Goal: Task Accomplishment & Management: Complete application form

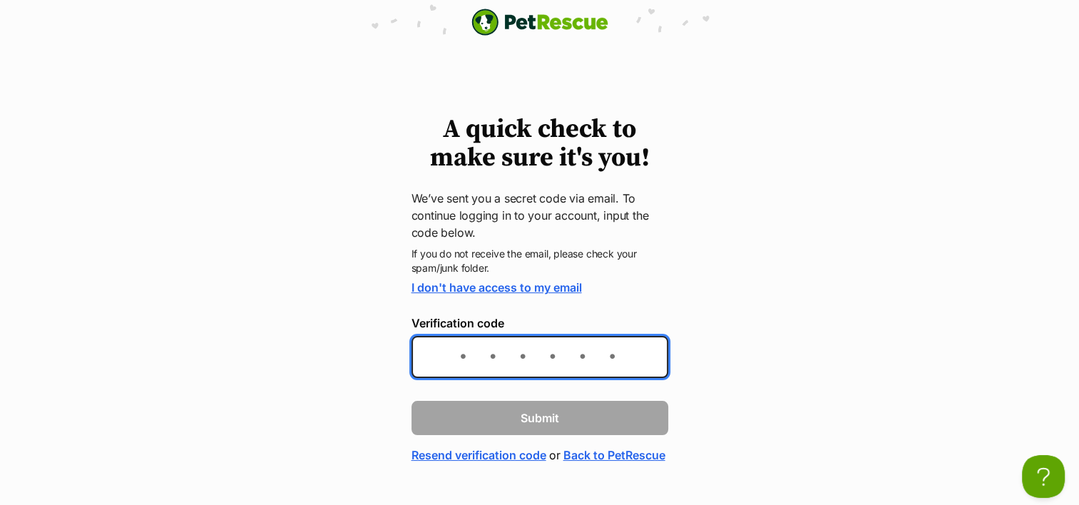
click at [544, 362] on input "Verification code" at bounding box center [540, 357] width 257 height 42
paste input "49dea4"
type input "49dea4"
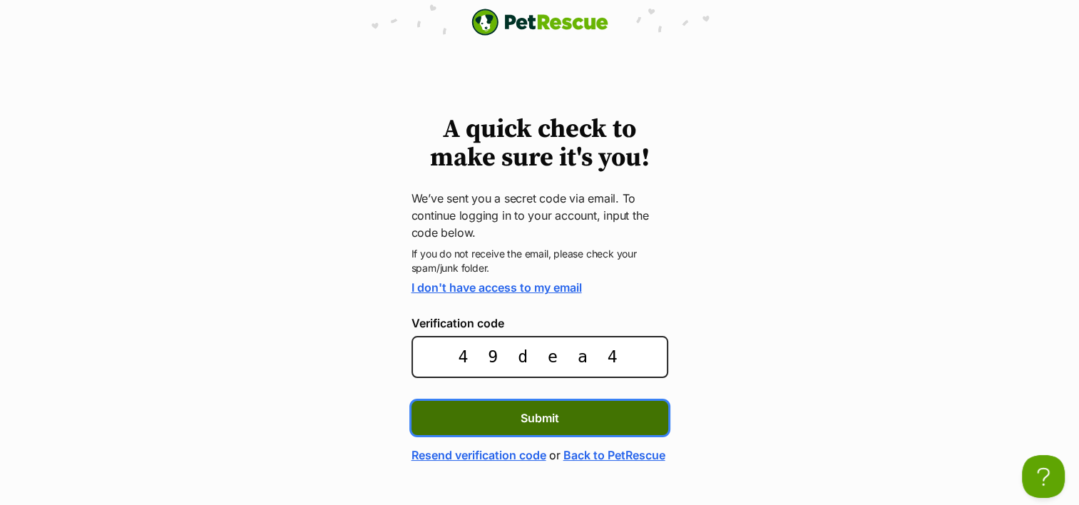
click at [530, 411] on span "Submit" at bounding box center [540, 417] width 39 height 17
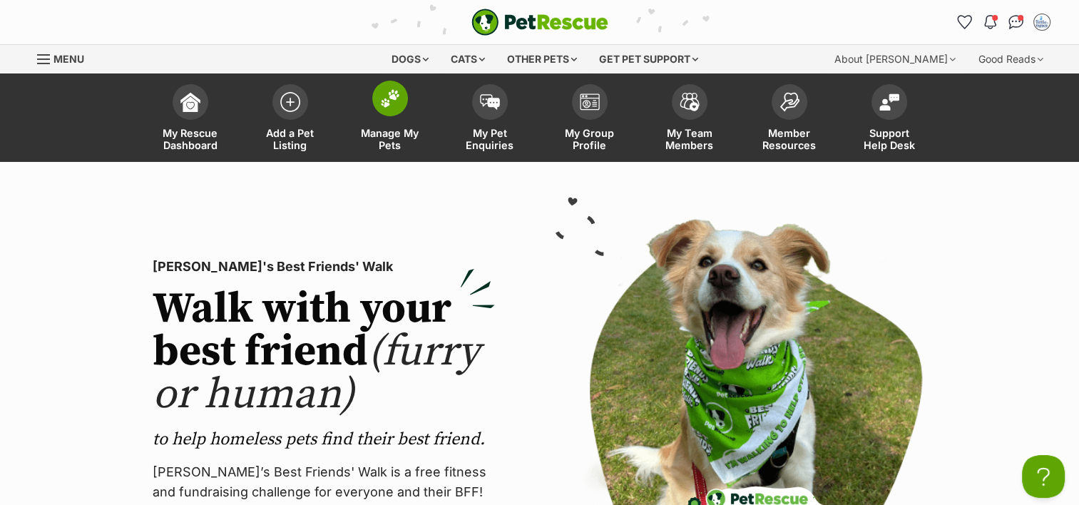
click at [389, 111] on span at bounding box center [390, 99] width 36 height 36
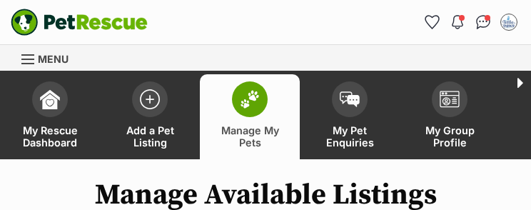
click at [484, 205] on h1 "Manage Available Listings" at bounding box center [265, 194] width 531 height 33
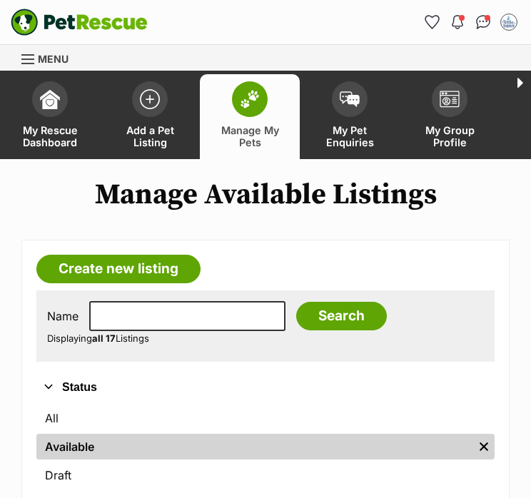
click at [291, 26] on div "Notifications Unread Mark all as read Artemis hasn't been updated in two months…" at bounding box center [392, 22] width 255 height 23
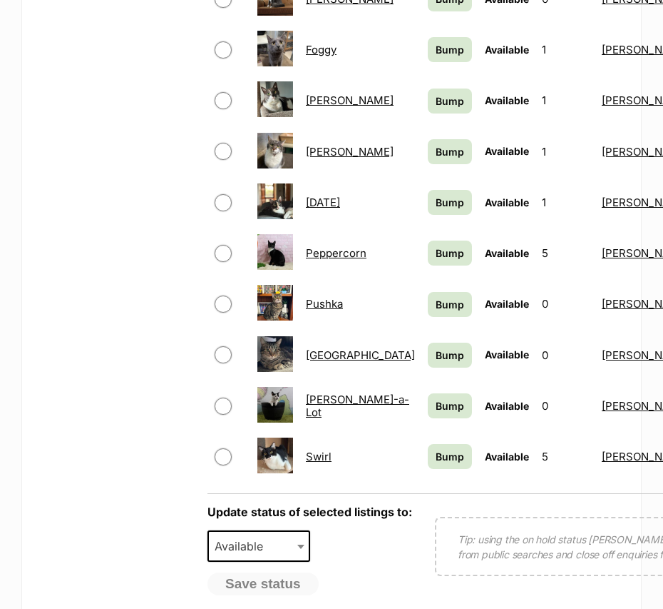
scroll to position [892, 0]
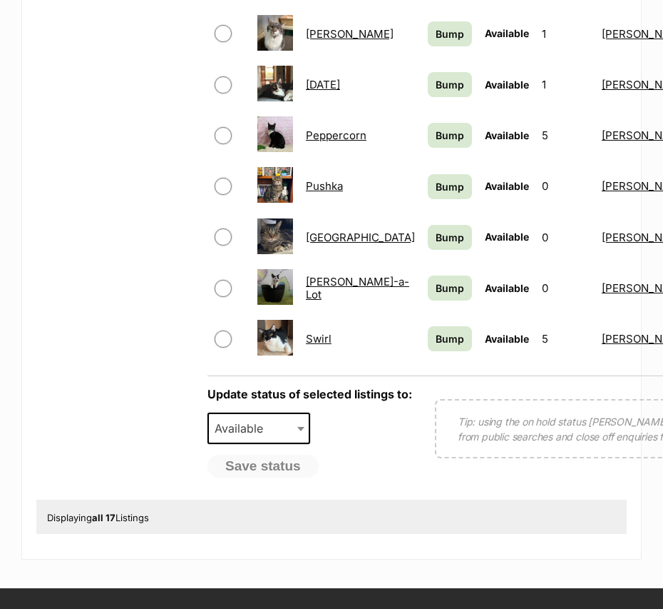
drag, startPoint x: 342, startPoint y: 456, endPoint x: 349, endPoint y: 454, distance: 7.4
click at [343, 455] on div "Save status" at bounding box center [310, 465] width 205 height 23
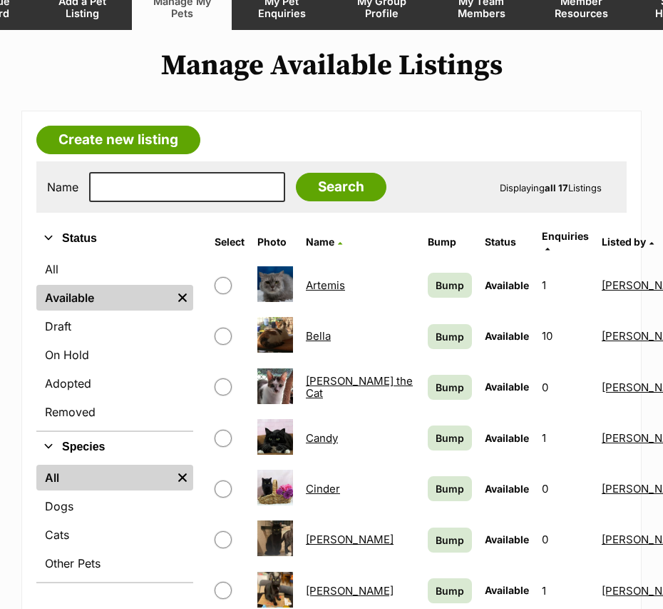
scroll to position [0, 0]
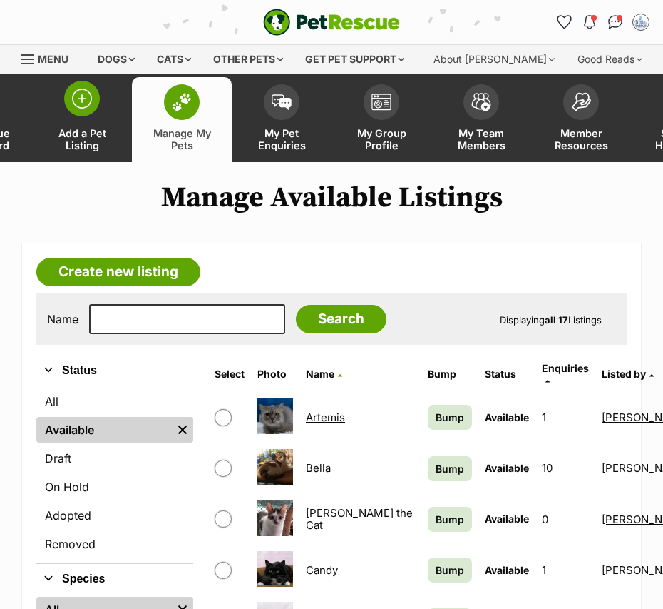
click at [82, 109] on span at bounding box center [82, 99] width 36 height 36
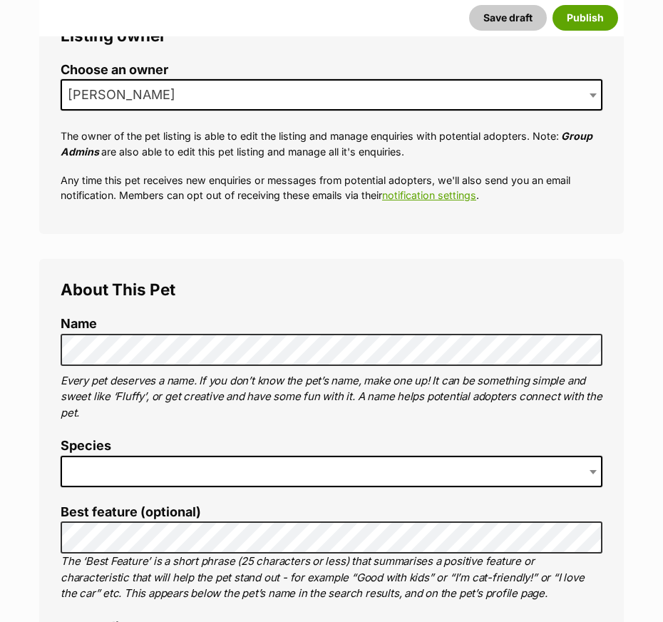
scroll to position [357, 0]
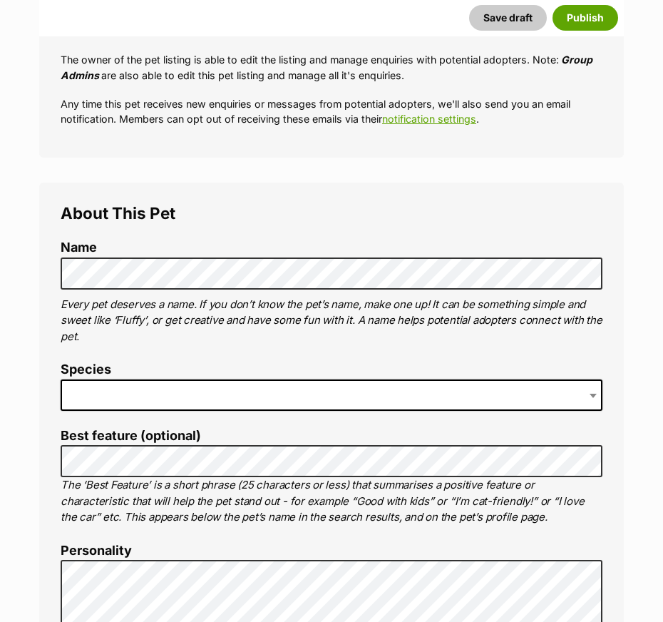
click at [136, 400] on span at bounding box center [332, 395] width 542 height 31
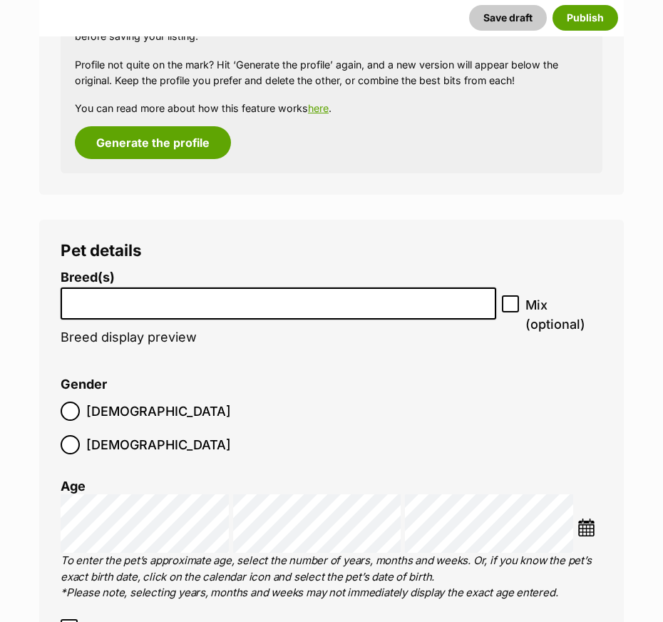
scroll to position [1920, 0]
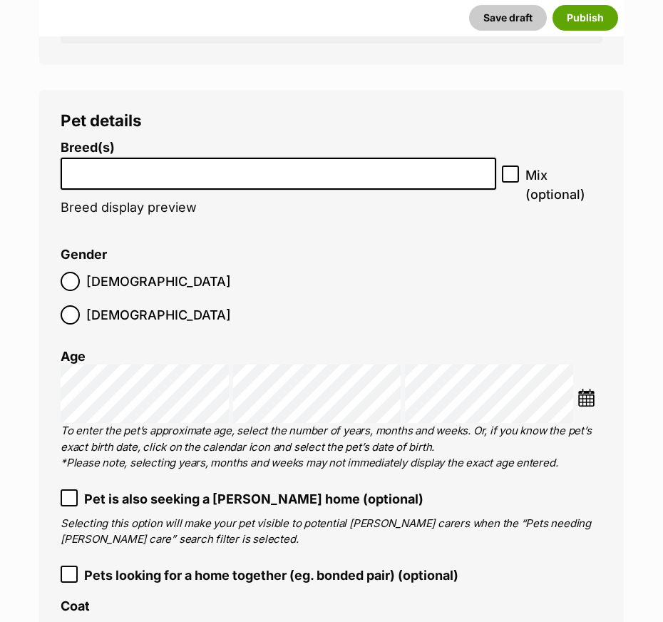
click at [128, 163] on input "search" at bounding box center [279, 170] width 426 height 15
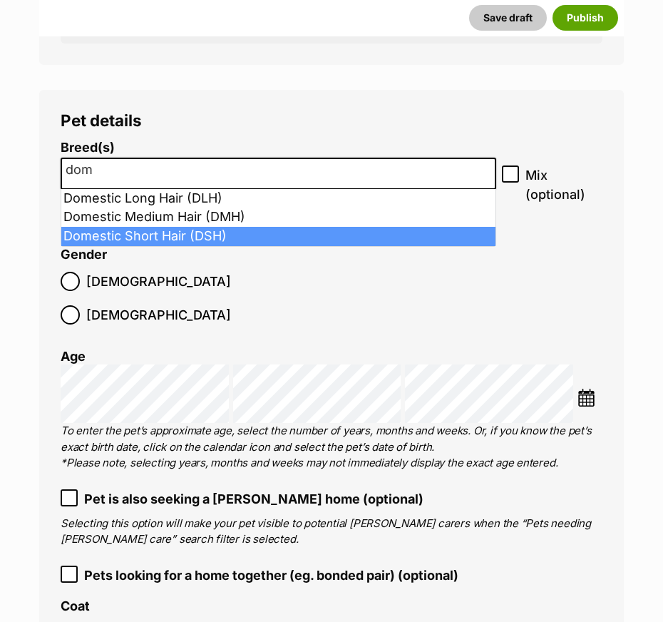
type input "dom"
select select "252102"
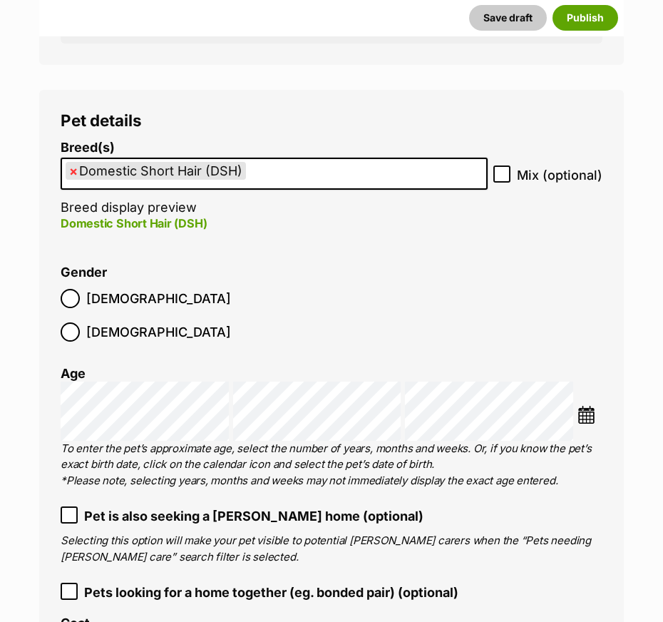
click at [123, 298] on ol "Male Female" at bounding box center [196, 315] width 271 height 67
click at [143, 312] on ol "Male Female" at bounding box center [196, 315] width 271 height 67
click at [582, 406] on img at bounding box center [587, 415] width 18 height 18
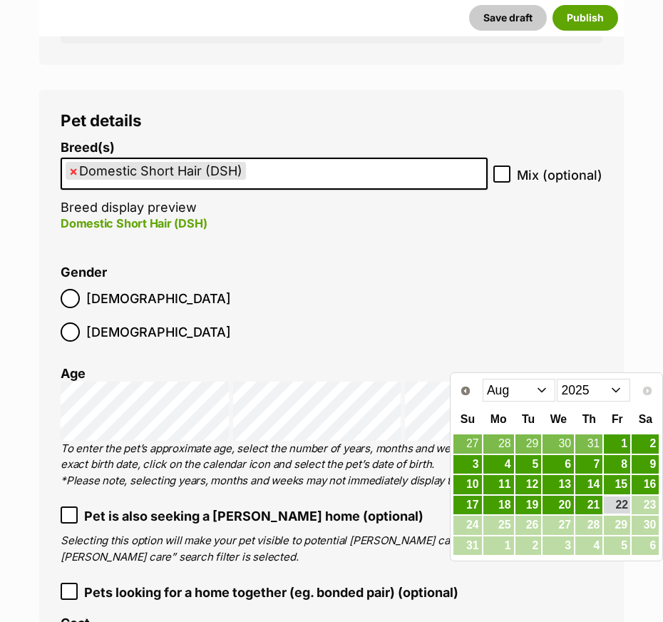
click at [534, 394] on select "Jan Feb Mar Apr May Jun Jul Aug" at bounding box center [519, 390] width 73 height 23
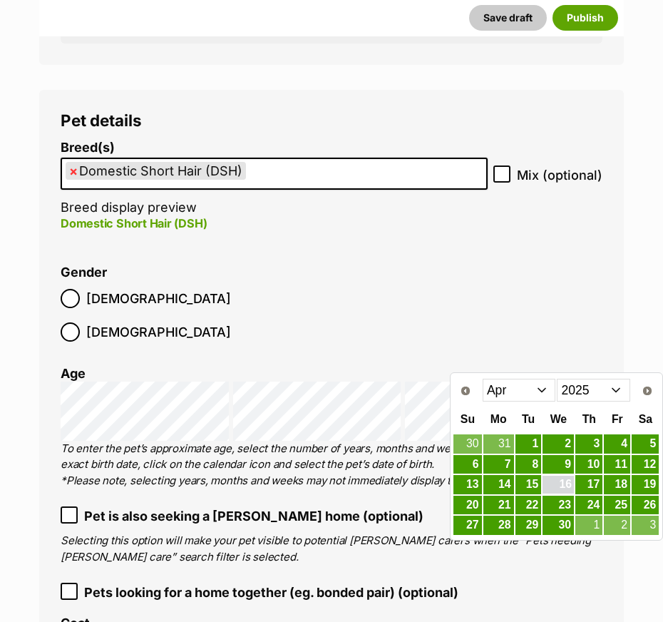
click at [566, 488] on link "16" at bounding box center [558, 485] width 31 height 18
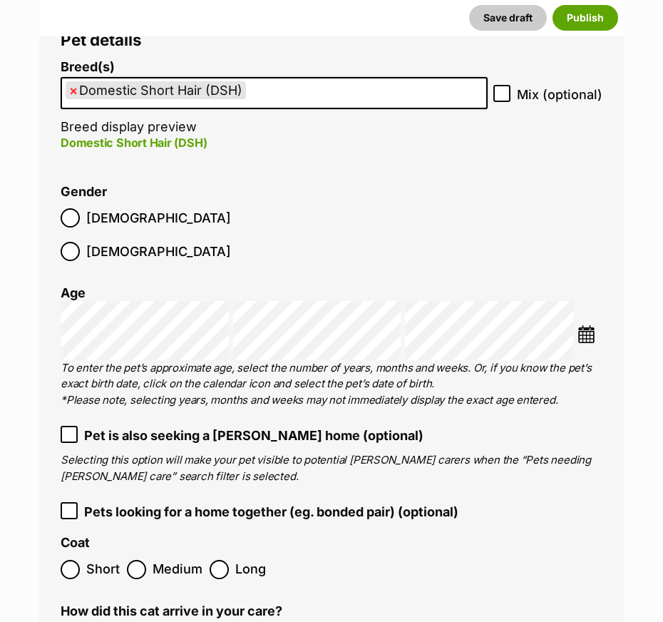
scroll to position [2187, 0]
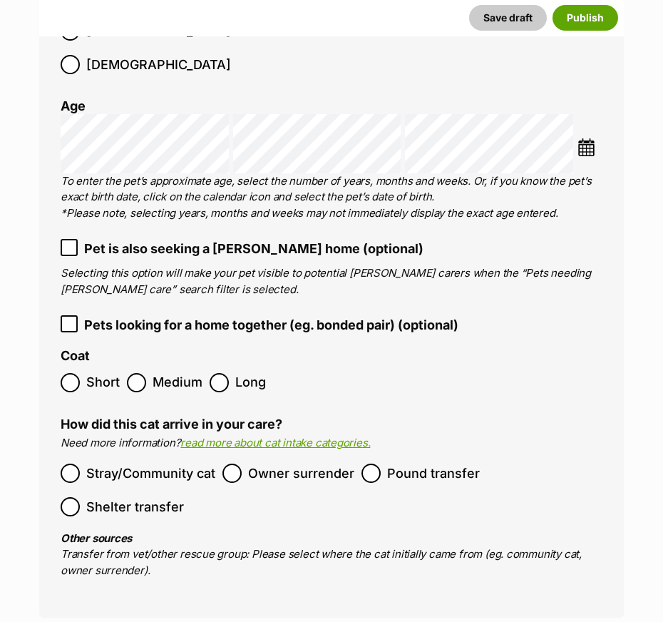
click at [86, 373] on label "Short" at bounding box center [90, 382] width 59 height 19
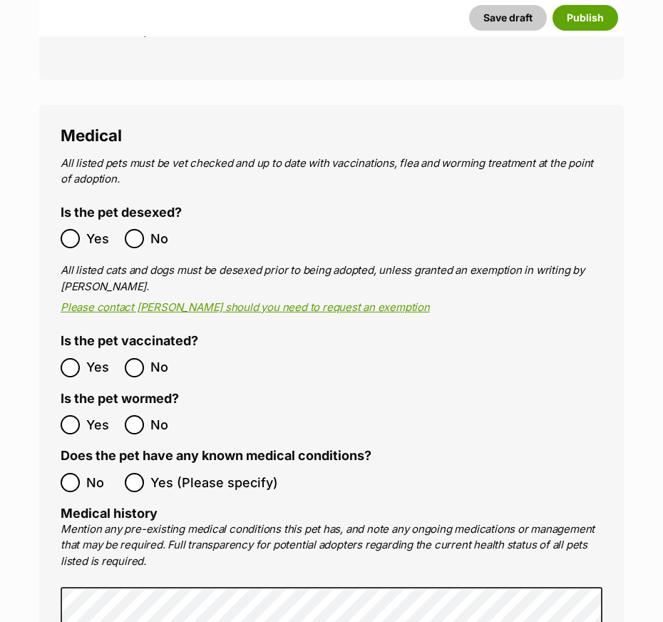
scroll to position [2811, 0]
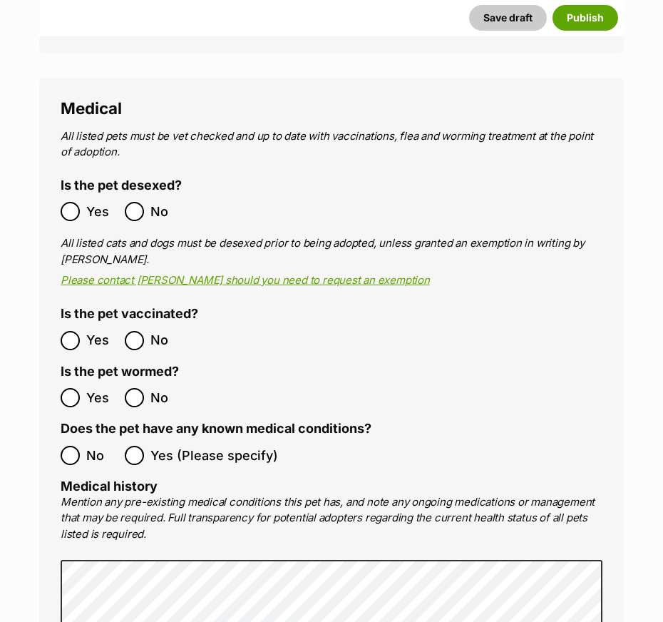
drag, startPoint x: 60, startPoint y: 175, endPoint x: 76, endPoint y: 207, distance: 35.1
click at [60, 176] on div "Medical All listed pets must be vet checked and up to date with vaccinations, f…" at bounding box center [331, 495] width 585 height 834
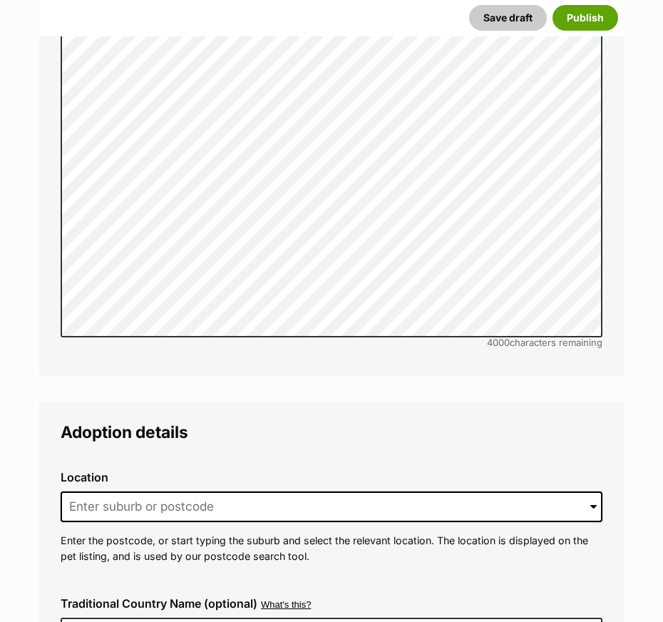
scroll to position [3525, 0]
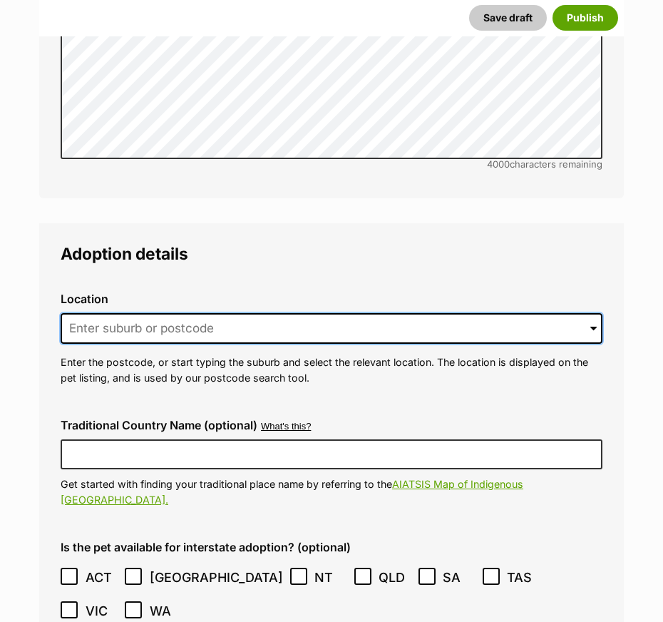
click at [106, 313] on input at bounding box center [332, 328] width 542 height 31
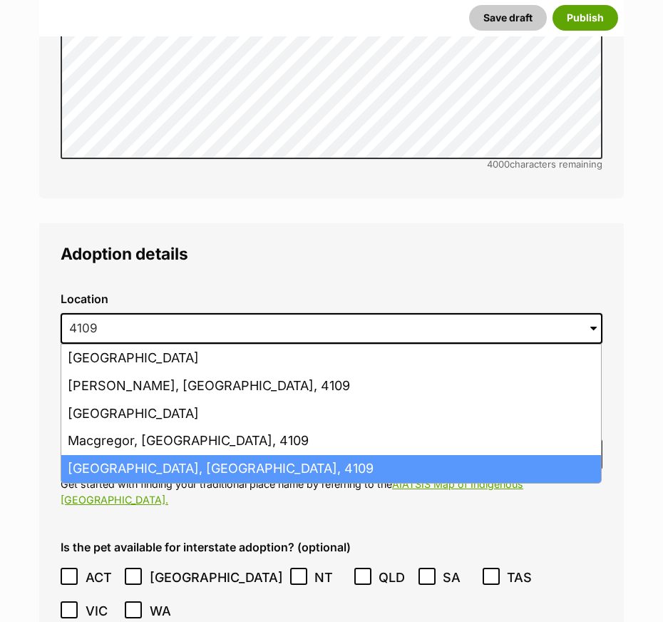
click at [132, 455] on li "Sunnybank, Queensland, 4109" at bounding box center [331, 469] width 540 height 28
type input "Sunnybank, Queensland, 4109"
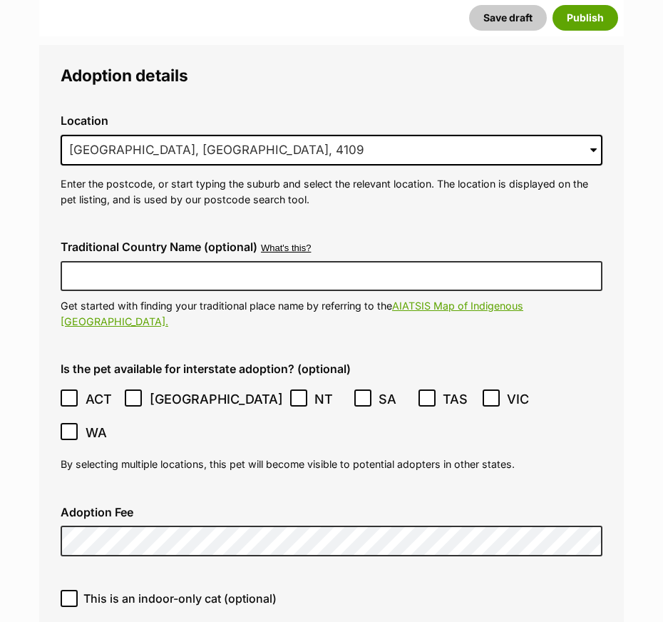
scroll to position [3792, 0]
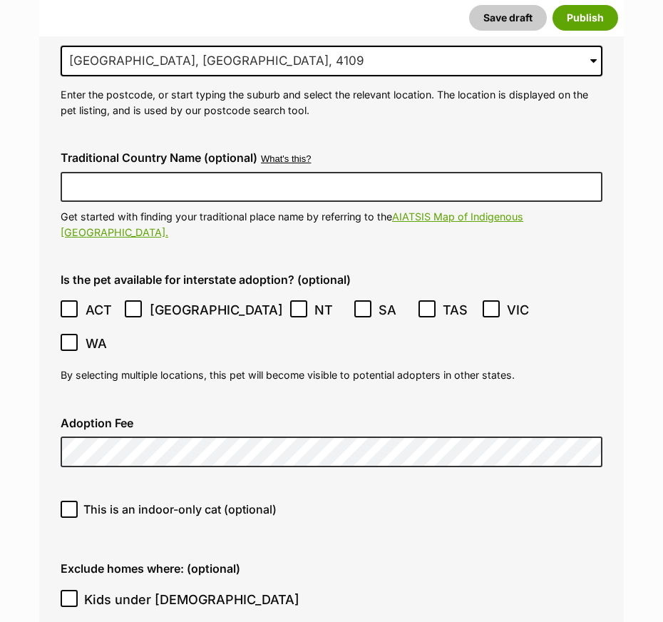
click at [58, 405] on div "Adoption Fee" at bounding box center [331, 442] width 565 height 74
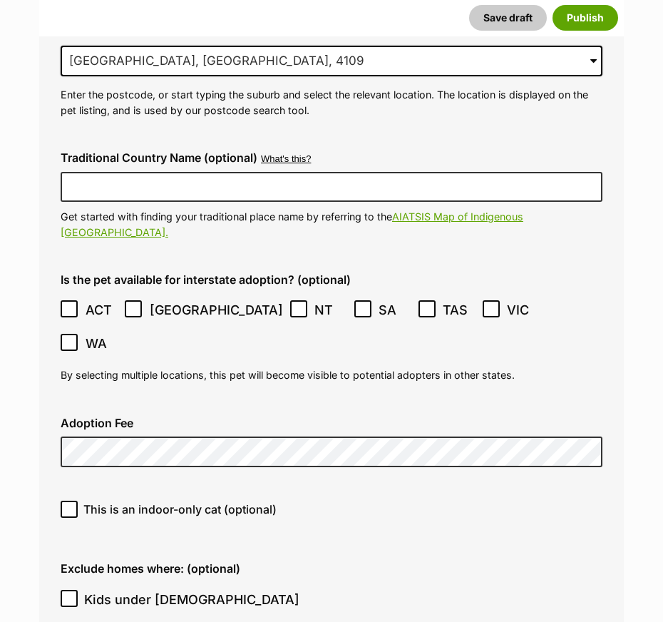
click at [61, 489] on div "This is an indoor-only cat (optional)" at bounding box center [331, 514] width 565 height 51
click at [66, 504] on icon at bounding box center [69, 509] width 10 height 10
click at [66, 501] on input "This is an indoor-only cat (optional)" at bounding box center [69, 509] width 17 height 17
checkbox input "true"
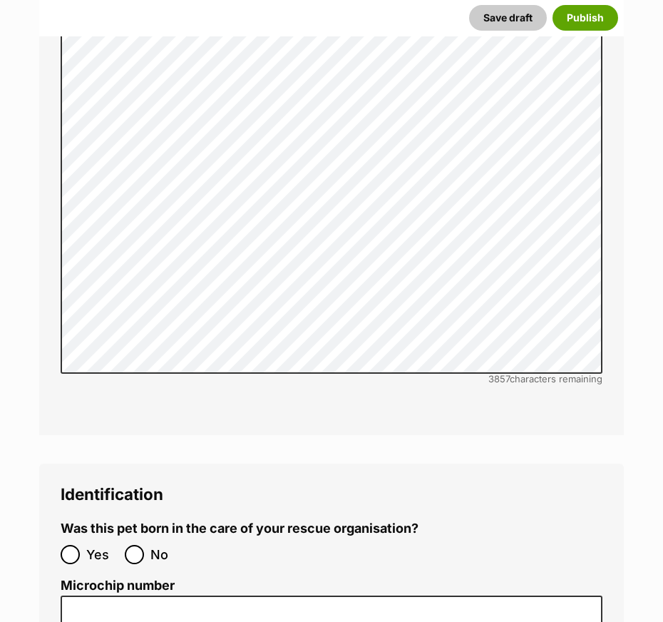
scroll to position [4862, 0]
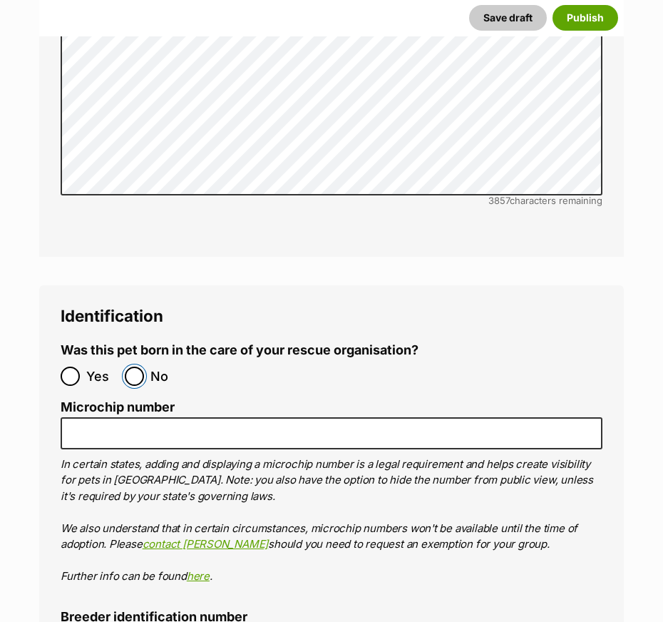
click at [128, 367] on input "No" at bounding box center [134, 376] width 19 height 19
radio input "true"
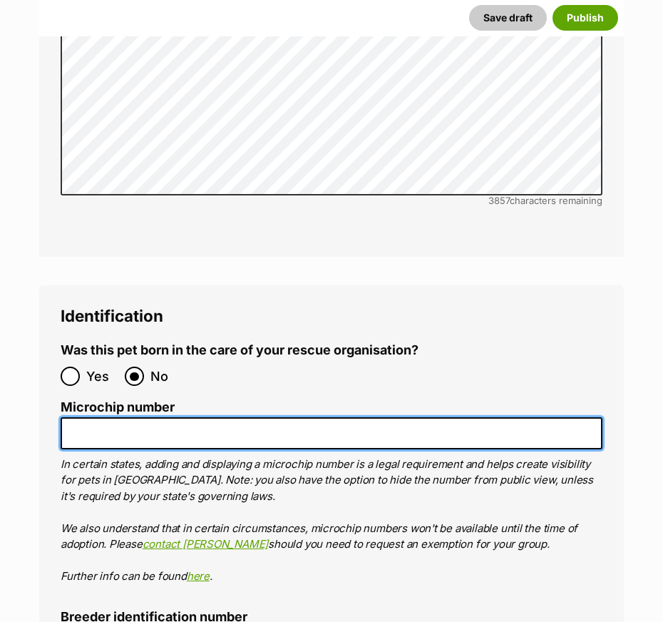
click at [120, 417] on input "Microchip number" at bounding box center [332, 433] width 542 height 32
click at [180, 417] on input "Microchip number" at bounding box center [332, 433] width 542 height 32
paste input "956000018527654"
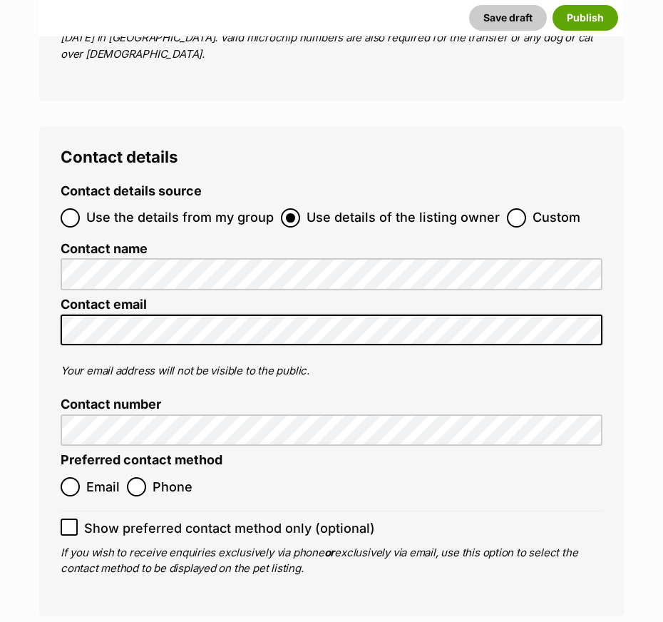
scroll to position [5576, 0]
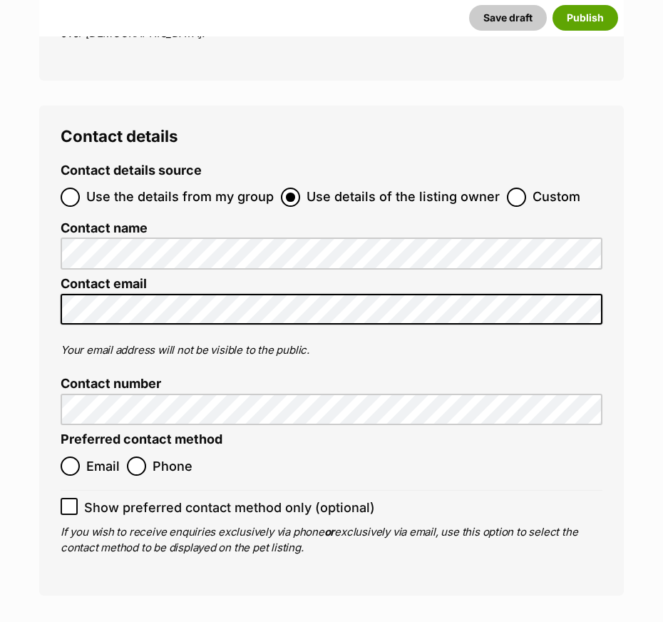
type input "956000018527654"
click at [512, 188] on input "Custom" at bounding box center [516, 197] width 19 height 19
radio input "true"
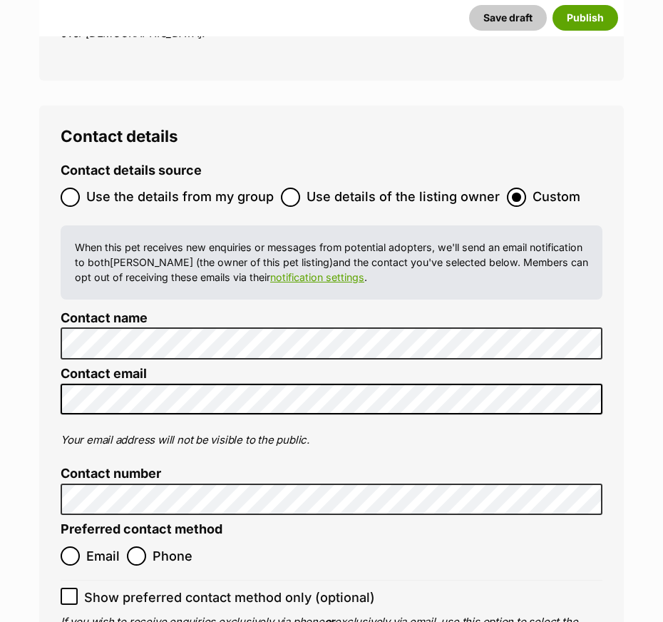
click at [53, 315] on div "Contact details Contact details source Use the details from my group Use detail…" at bounding box center [331, 396] width 585 height 580
type input "Australia"
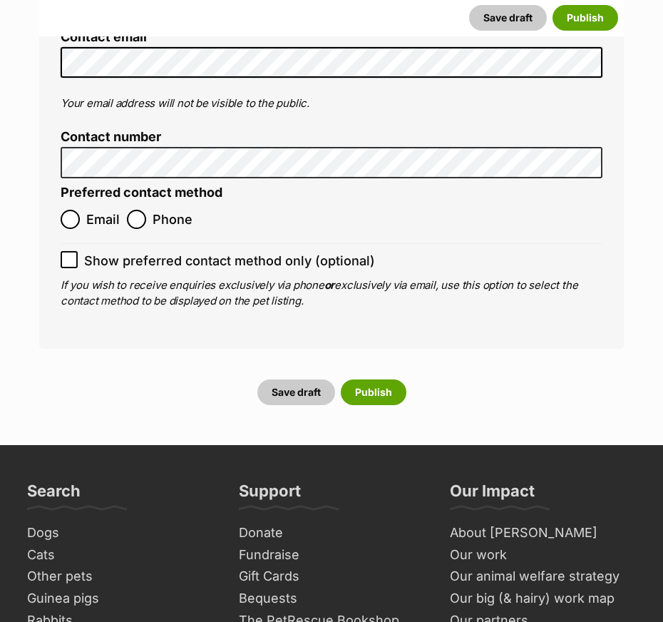
scroll to position [5715, 0]
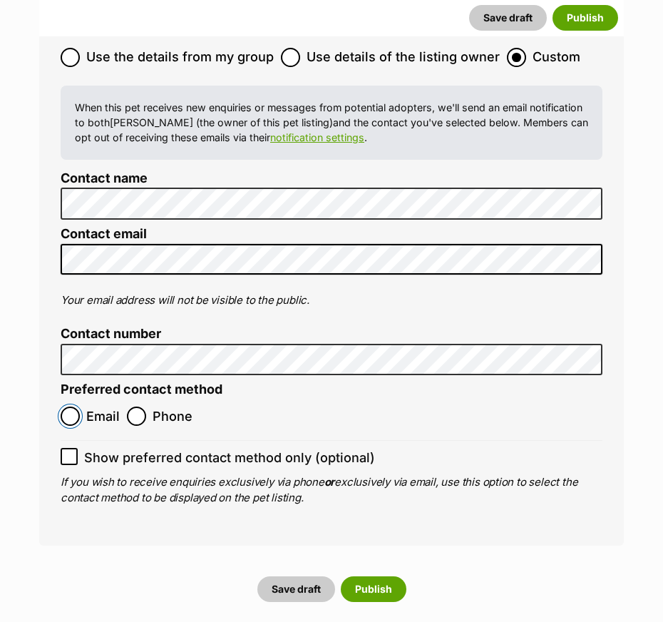
click at [61, 407] on input "Email" at bounding box center [70, 416] width 19 height 19
radio input "true"
click at [142, 407] on input "Phone" at bounding box center [136, 416] width 19 height 19
radio input "true"
drag, startPoint x: 66, startPoint y: 375, endPoint x: 101, endPoint y: 392, distance: 38.9
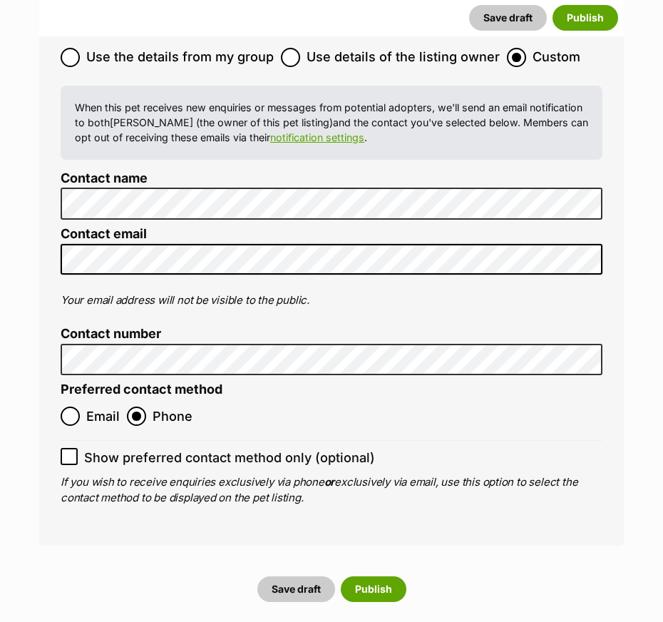
click at [68, 454] on icon at bounding box center [69, 457] width 9 height 6
click at [68, 448] on input "Show preferred contact method only (optional)" at bounding box center [69, 456] width 17 height 17
drag, startPoint x: 66, startPoint y: 378, endPoint x: 103, endPoint y: 401, distance: 43.6
click at [68, 452] on icon at bounding box center [69, 457] width 10 height 10
click at [68, 448] on input "Show preferred contact method only (optional)" at bounding box center [69, 456] width 17 height 17
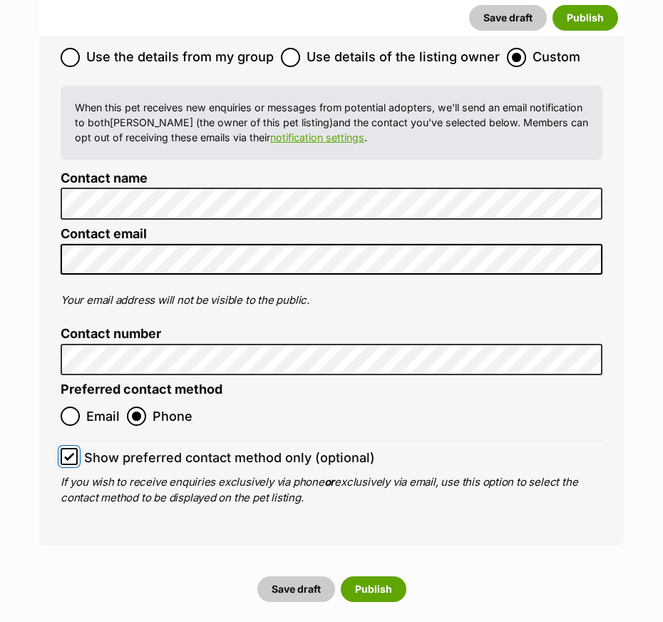
checkbox input "false"
click at [382, 576] on button "Publish" at bounding box center [374, 589] width 66 height 26
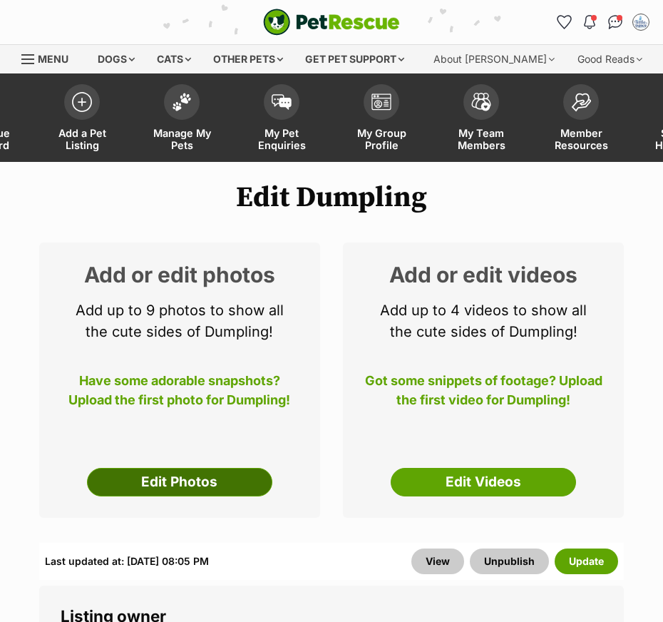
click at [211, 482] on link "Edit Photos" at bounding box center [179, 482] width 185 height 29
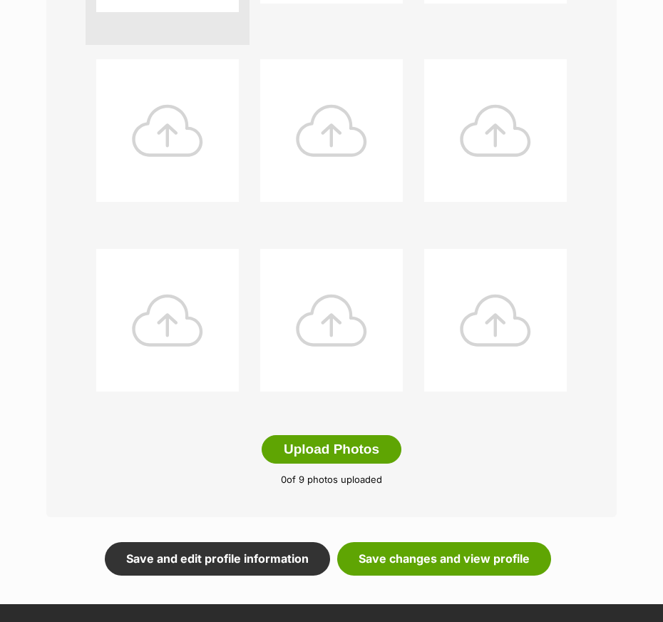
scroll to position [535, 0]
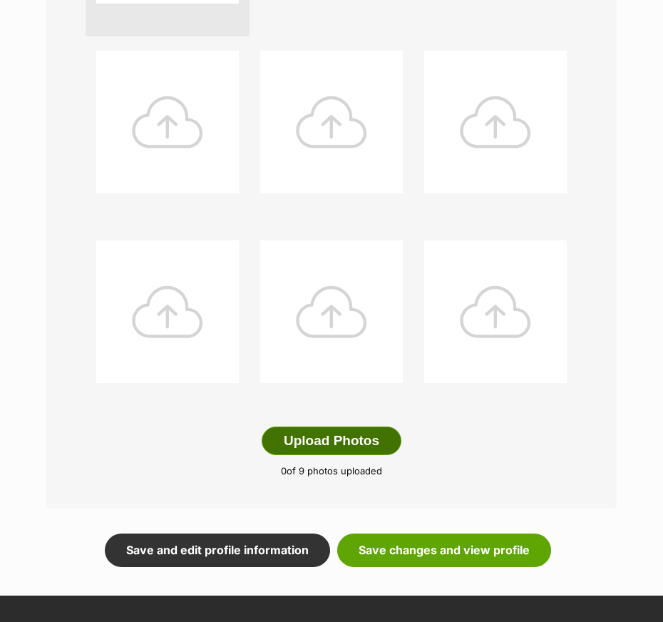
click at [332, 439] on button "Upload Photos" at bounding box center [332, 441] width 140 height 29
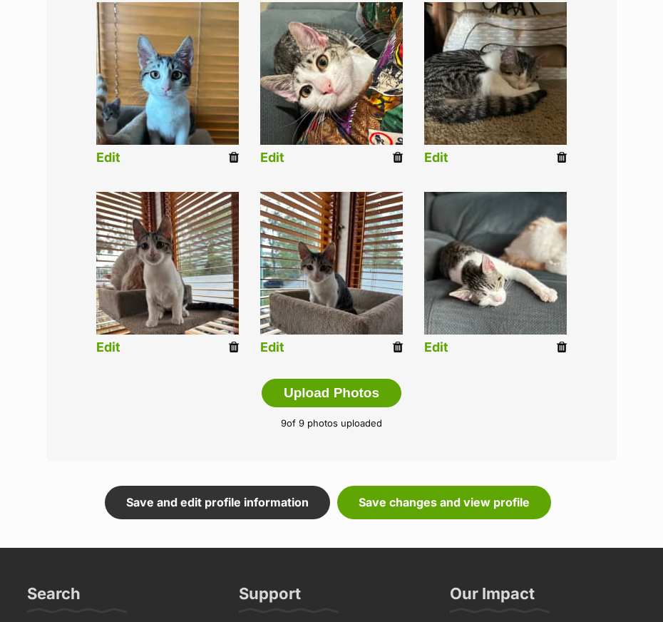
scroll to position [624, 0]
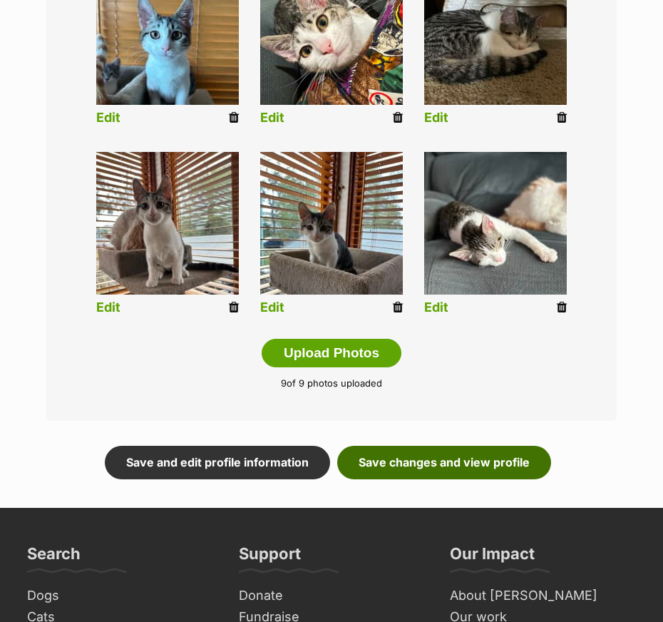
click at [478, 463] on link "Save changes and view profile" at bounding box center [444, 462] width 214 height 33
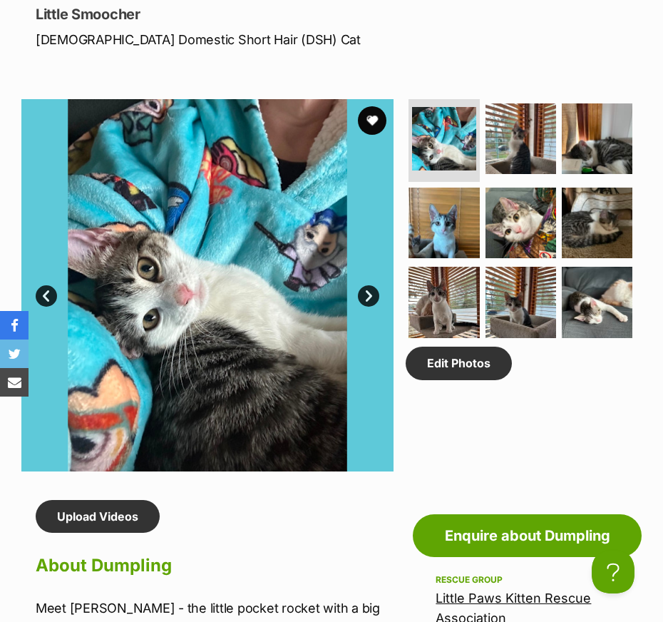
click at [368, 307] on link "Next" at bounding box center [368, 295] width 21 height 21
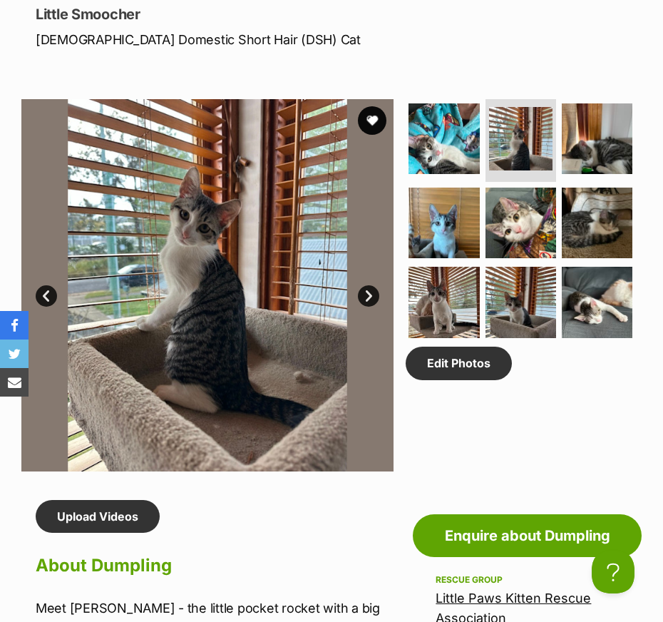
click at [368, 307] on link "Next" at bounding box center [368, 295] width 21 height 21
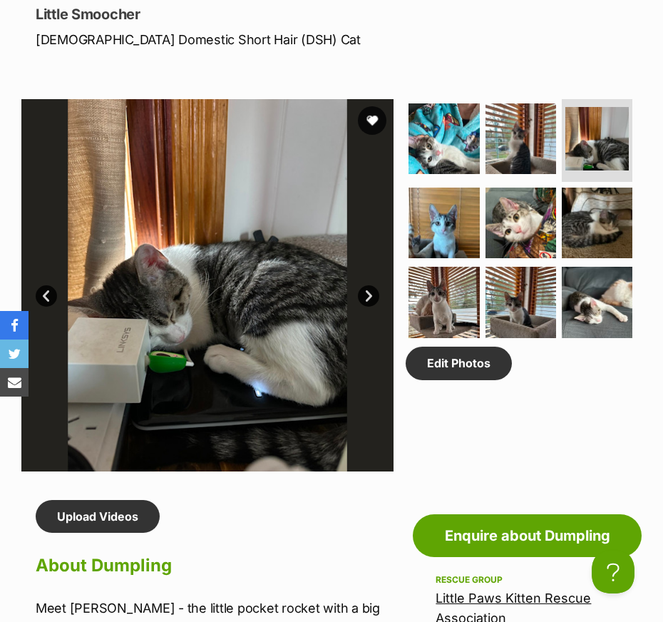
click at [368, 307] on link "Next" at bounding box center [368, 295] width 21 height 21
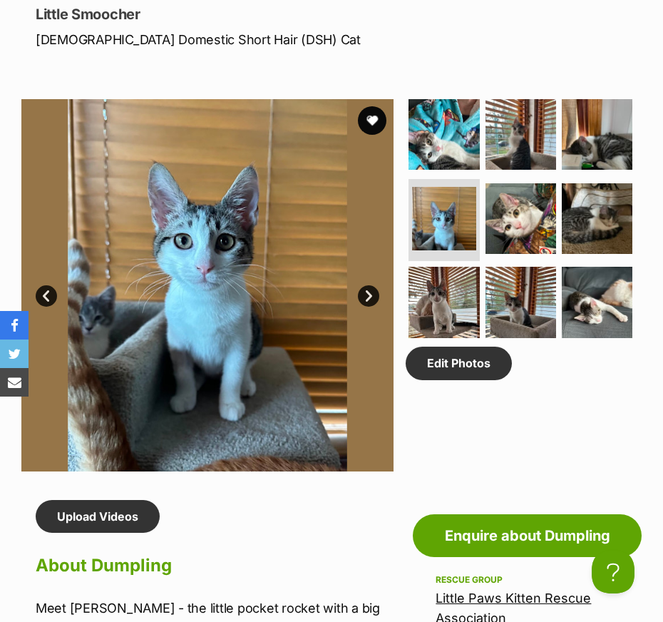
click at [368, 307] on link "Next" at bounding box center [368, 295] width 21 height 21
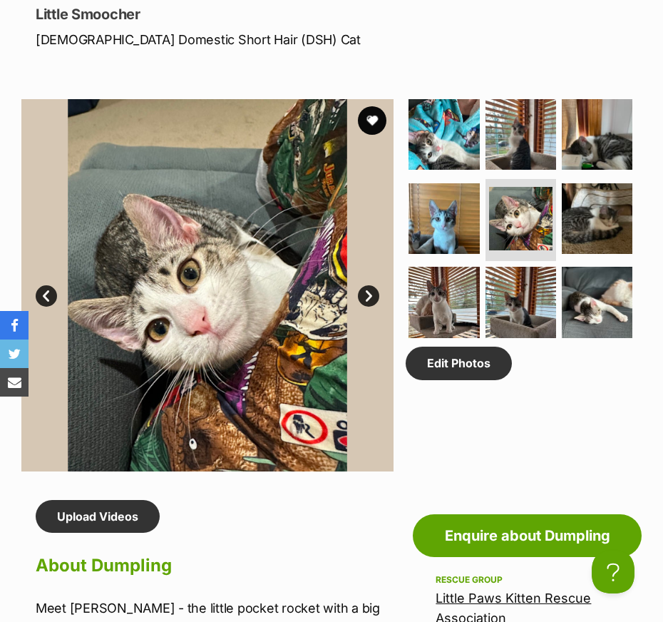
click at [368, 307] on link "Next" at bounding box center [368, 295] width 21 height 21
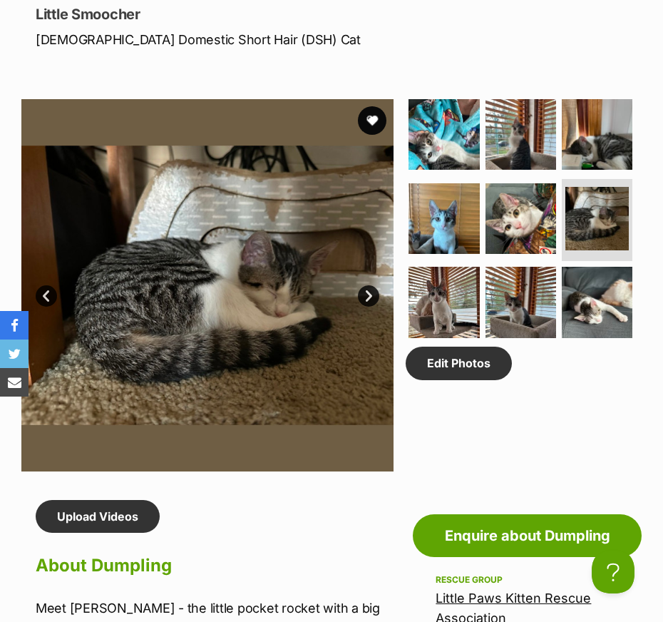
click at [368, 307] on link "Next" at bounding box center [368, 295] width 21 height 21
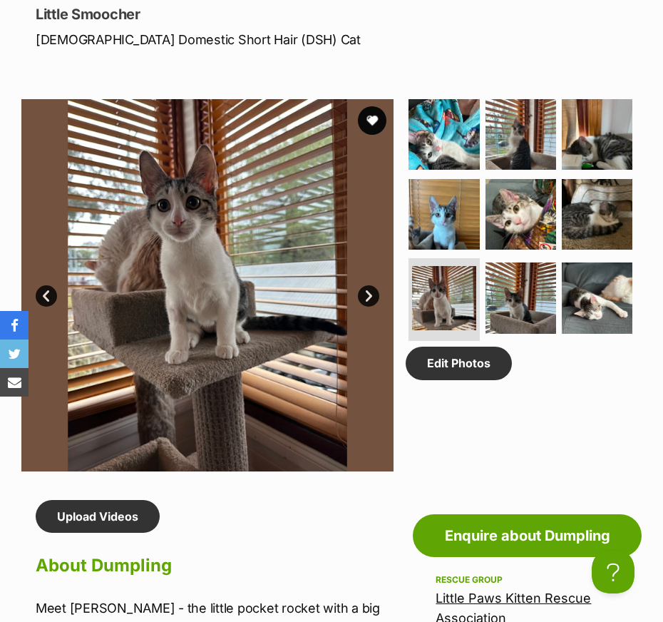
click at [368, 307] on link "Next" at bounding box center [368, 295] width 21 height 21
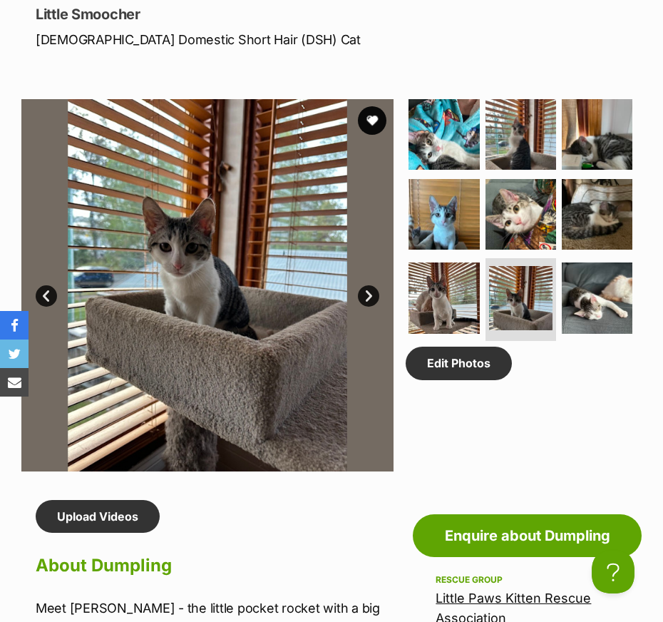
click at [368, 307] on link "Next" at bounding box center [368, 295] width 21 height 21
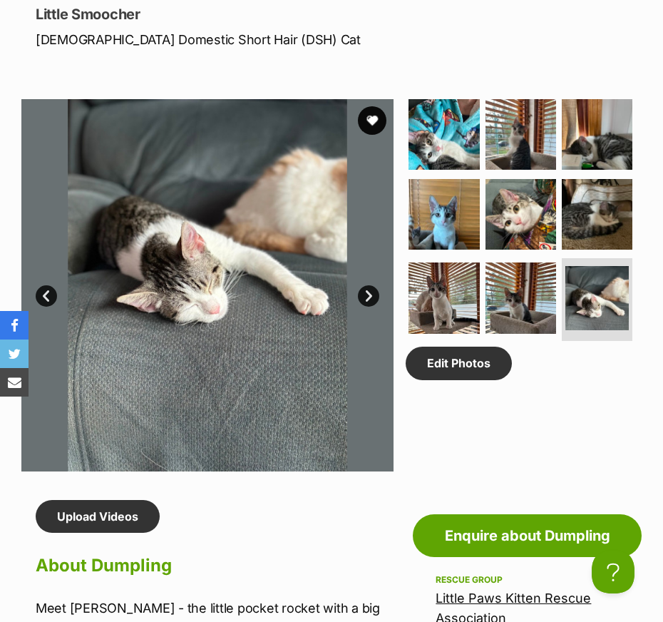
click at [368, 307] on link "Next" at bounding box center [368, 295] width 21 height 21
